Goal: Transaction & Acquisition: Obtain resource

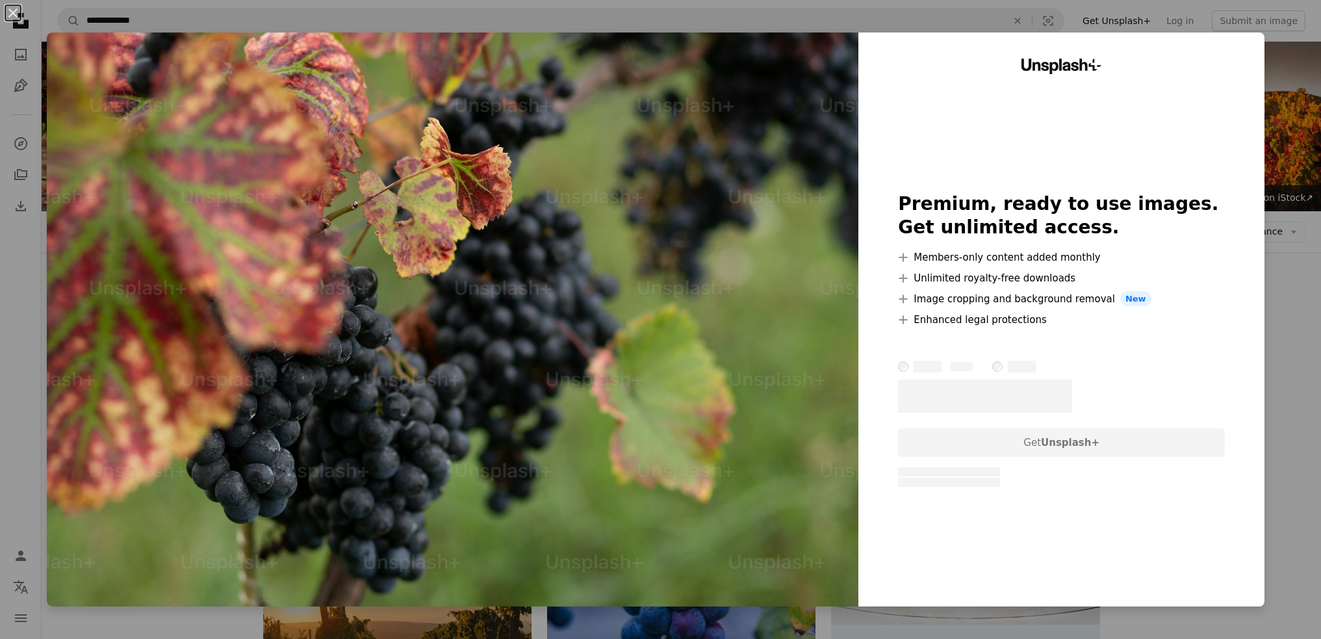
scroll to position [780, 0]
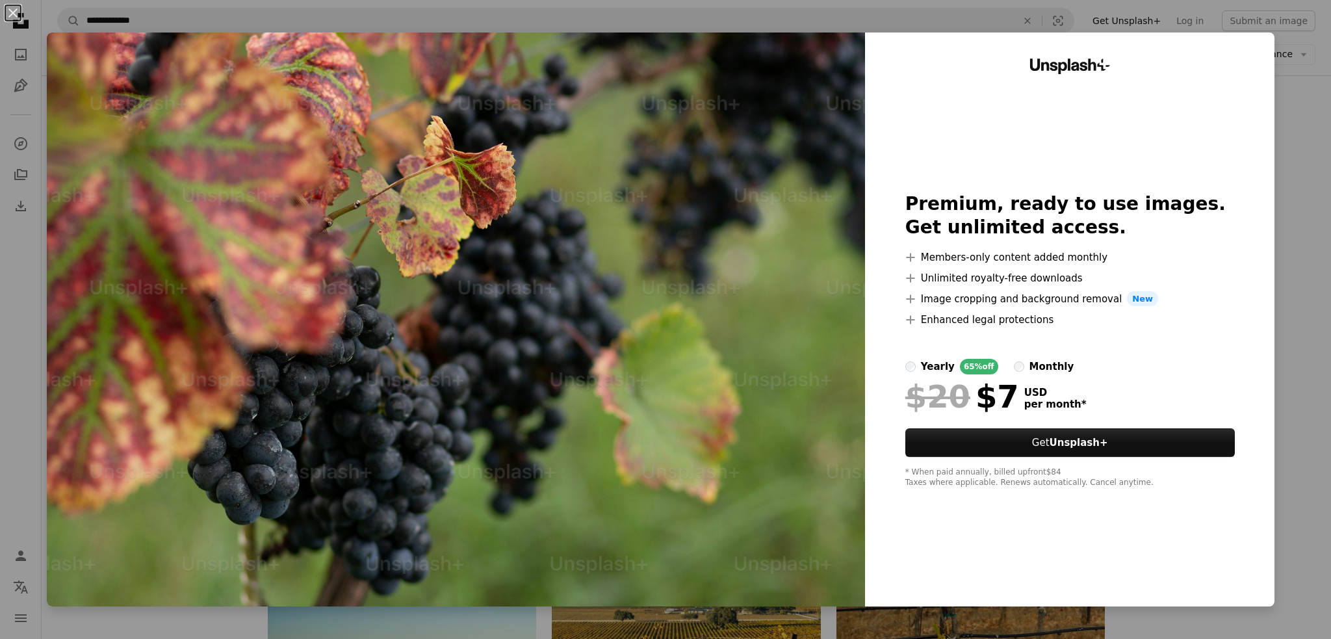
click at [1278, 277] on div "An X shape Unsplash+ Premium, ready to use images. Get unlimited access. A plus…" at bounding box center [665, 319] width 1331 height 639
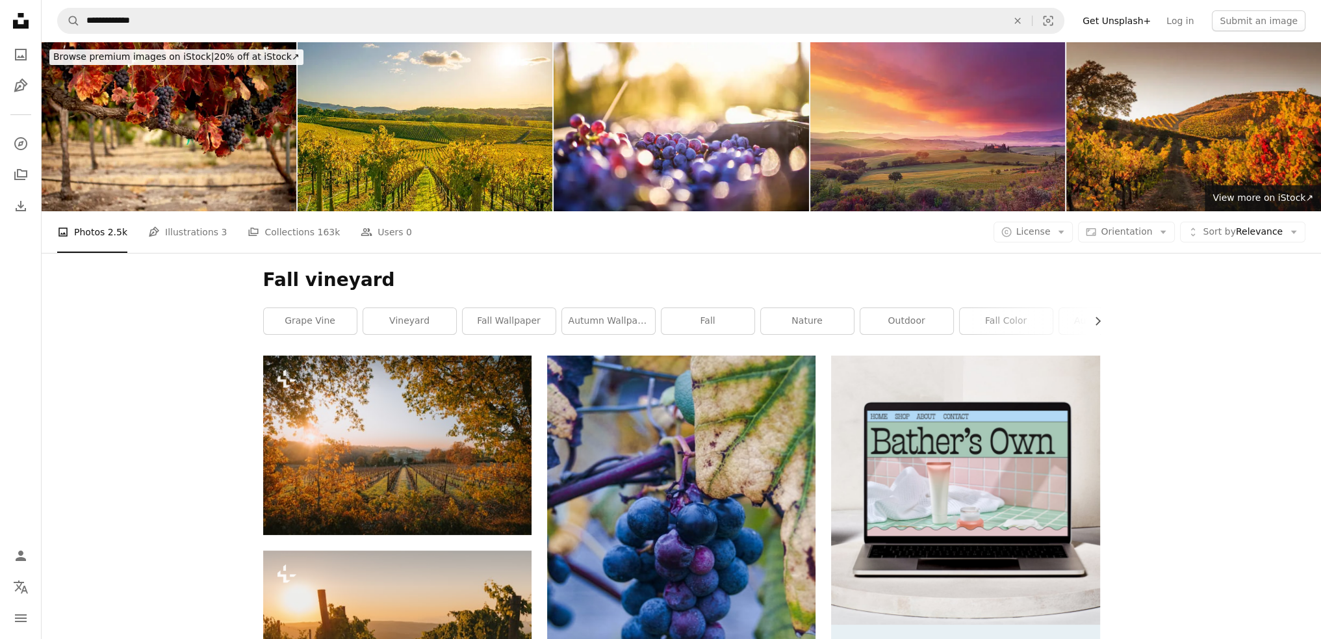
click at [18, 21] on icon "Unsplash logo Unsplash Home" at bounding box center [21, 21] width 26 height 26
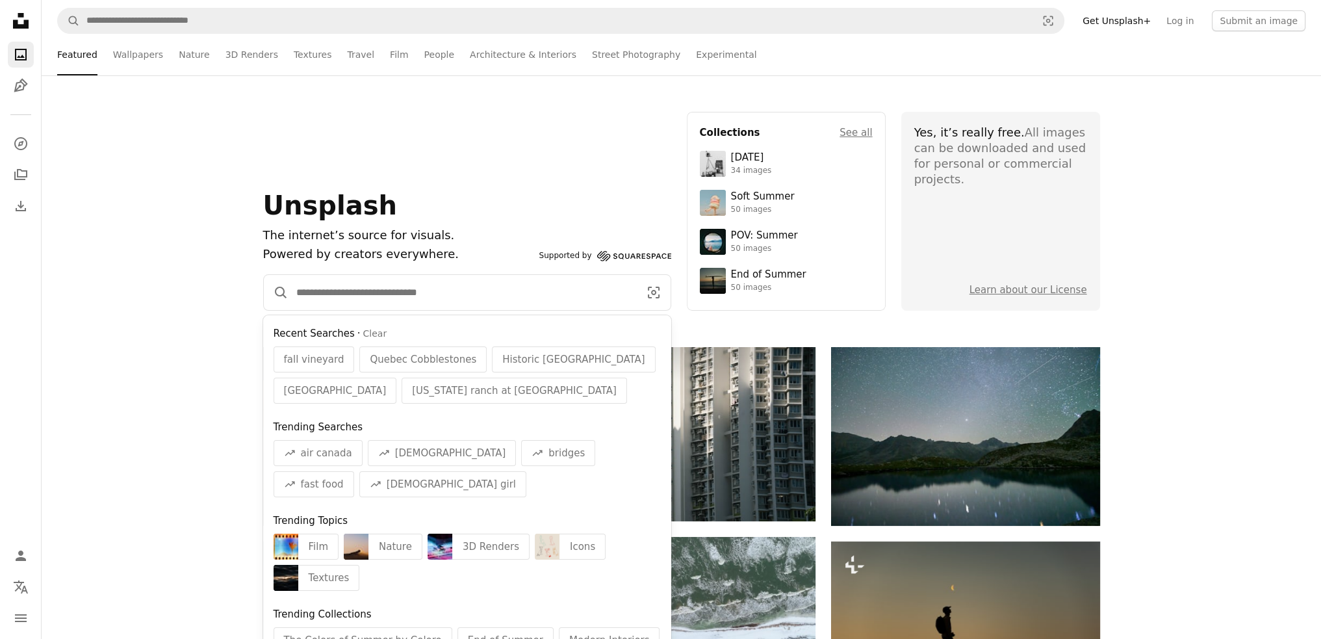
click at [350, 286] on input "Find visuals sitewide" at bounding box center [463, 292] width 348 height 35
click at [348, 283] on input "Find visuals sitewide" at bounding box center [463, 292] width 348 height 35
click at [322, 358] on span "fall vineyard" at bounding box center [314, 360] width 60 height 16
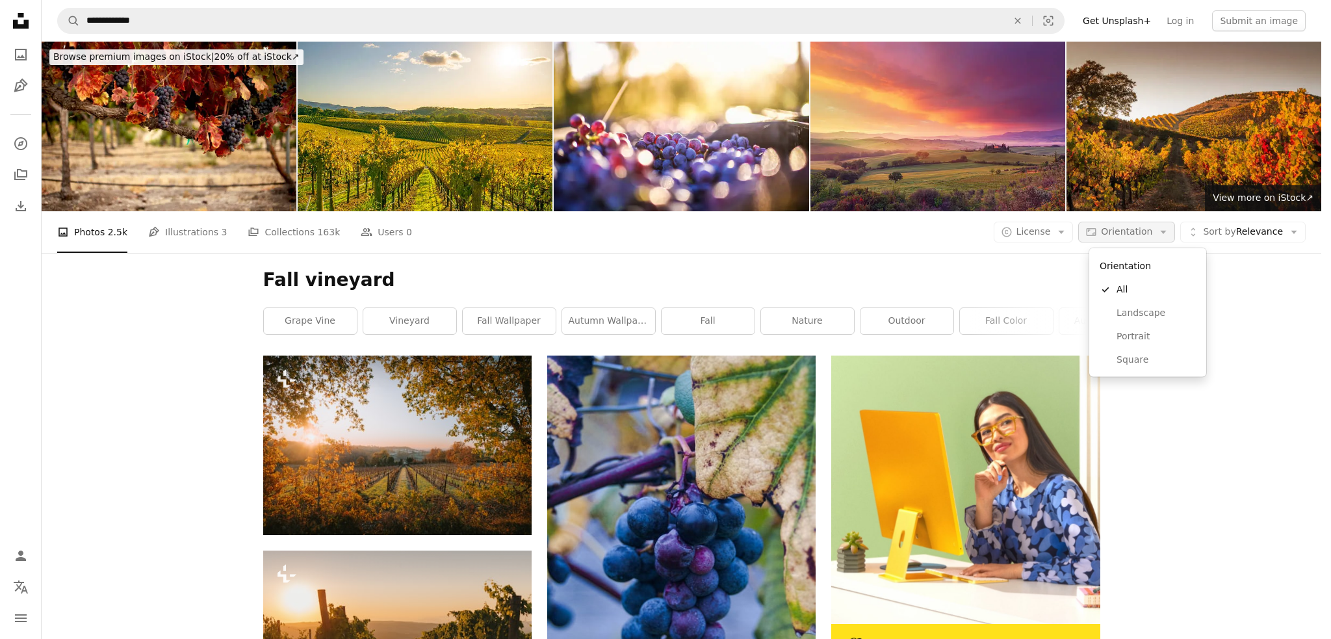
click at [1169, 231] on icon "Arrow down" at bounding box center [1164, 232] width 12 height 12
click at [1132, 337] on span "Portrait" at bounding box center [1156, 336] width 79 height 13
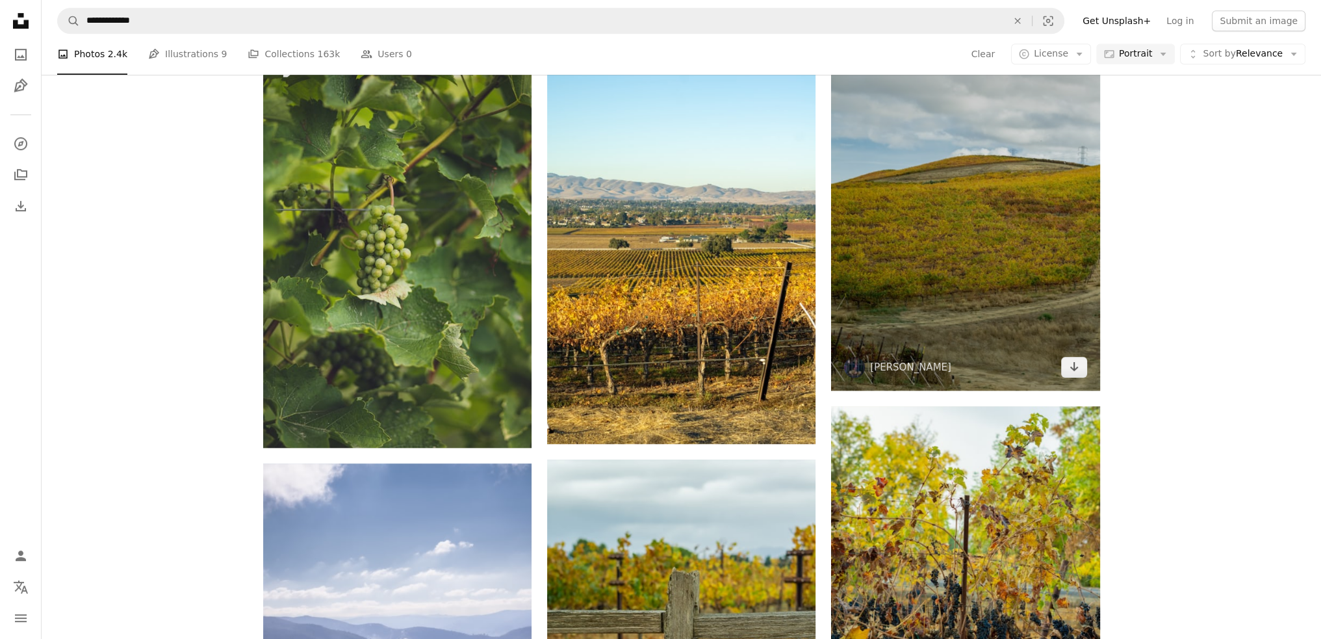
scroll to position [1170, 0]
